Goal: Check status: Check status

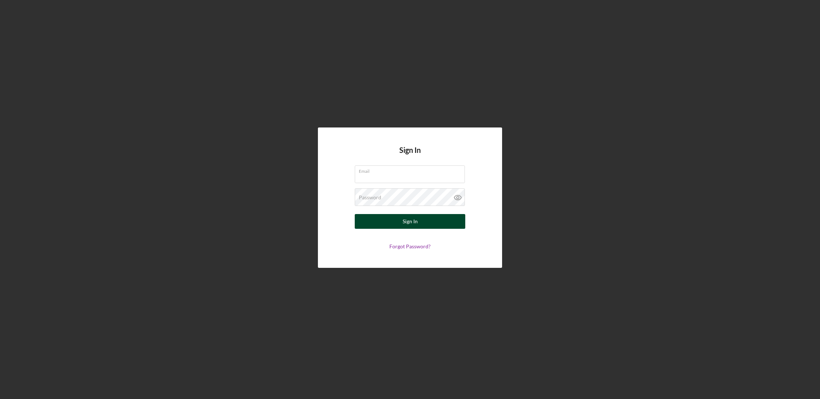
type input "[EMAIL_ADDRESS][DOMAIN_NAME]"
click at [418, 224] on button "Sign In" at bounding box center [410, 221] width 111 height 15
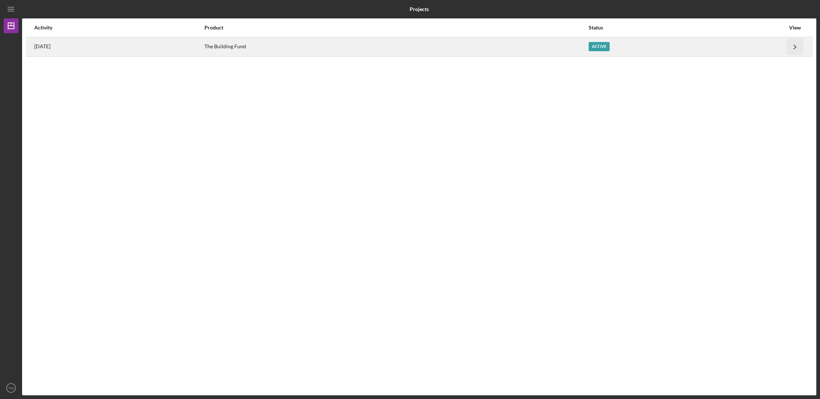
click at [798, 43] on icon "Icon/Navigate" at bounding box center [795, 46] width 17 height 17
